Goal: Book appointment/travel/reservation

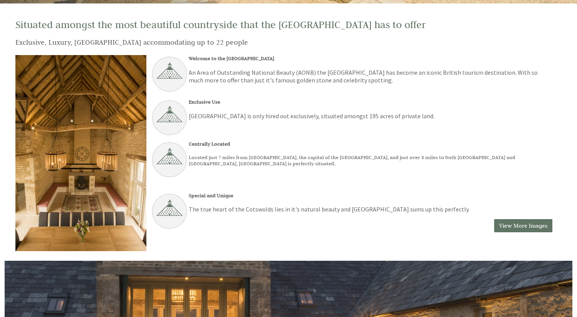
scroll to position [214, 0]
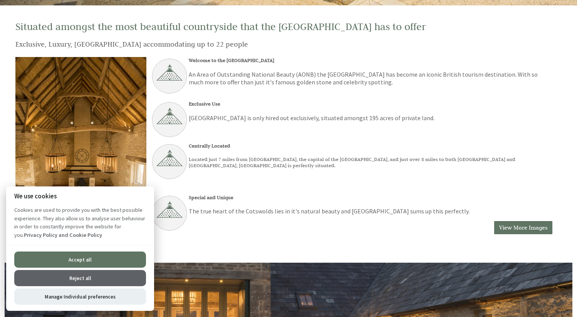
click at [101, 257] on button "Accept all" at bounding box center [80, 260] width 132 height 16
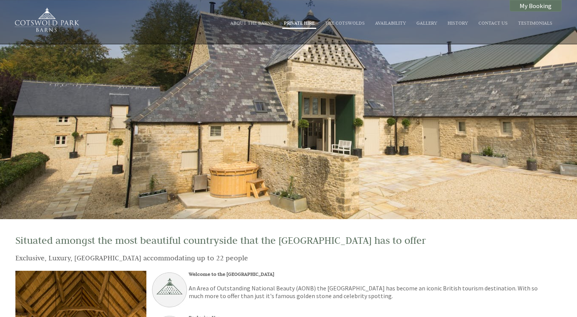
click at [309, 23] on link "Private Hire" at bounding box center [299, 23] width 31 height 6
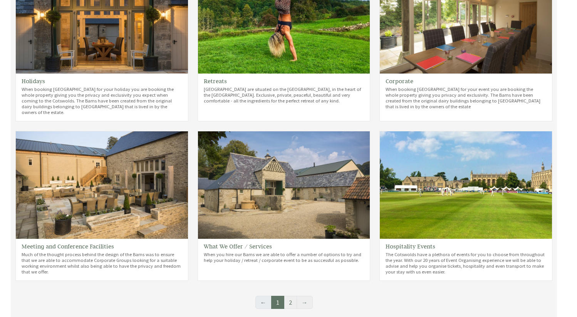
scroll to position [317, 0]
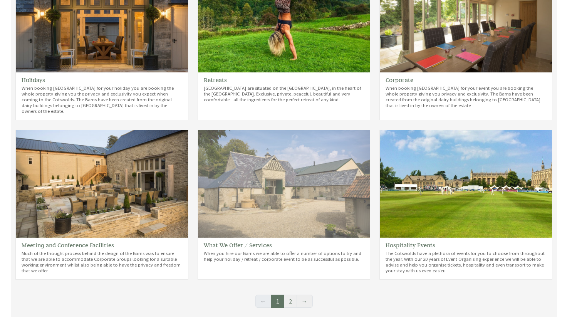
click at [282, 178] on img at bounding box center [284, 184] width 172 height 108
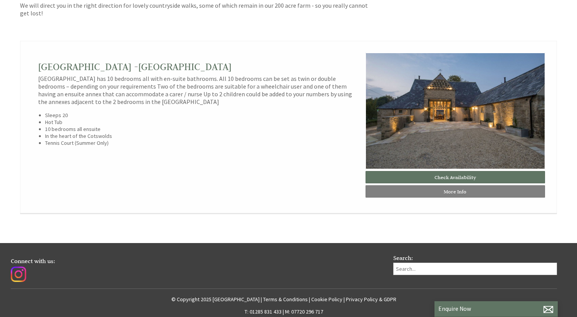
scroll to position [708, 0]
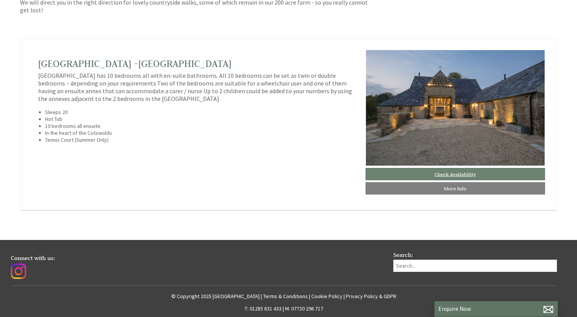
click at [452, 174] on link "Check Availability" at bounding box center [456, 174] width 180 height 12
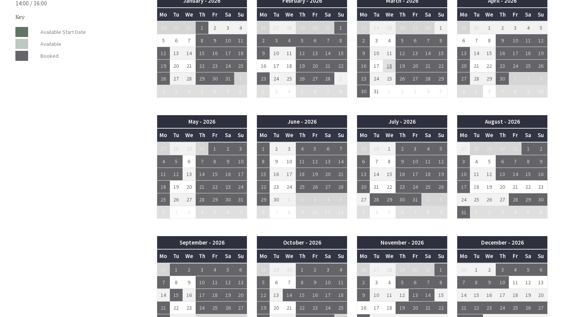
scroll to position [388, 0]
